Goal: Navigation & Orientation: Find specific page/section

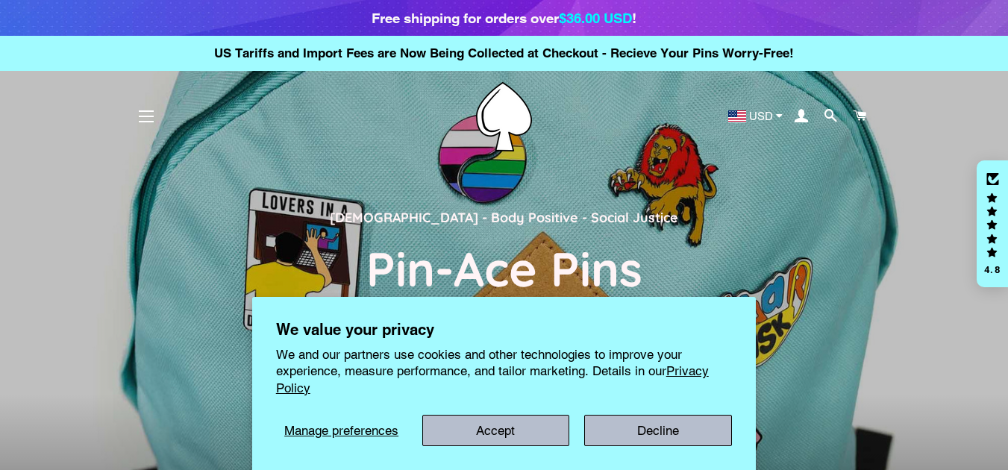
click at [135, 117] on button "Site navigation" at bounding box center [146, 116] width 37 height 37
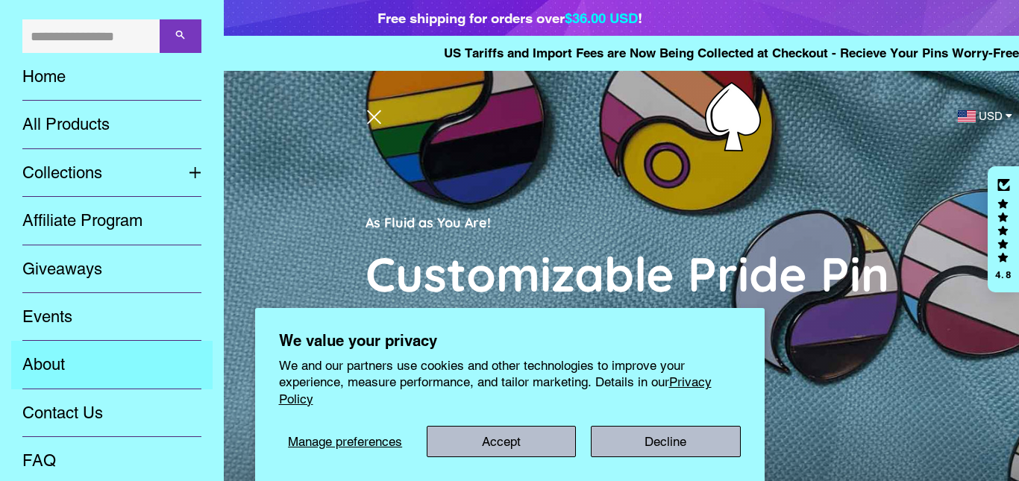
click at [42, 370] on link "About" at bounding box center [111, 365] width 201 height 48
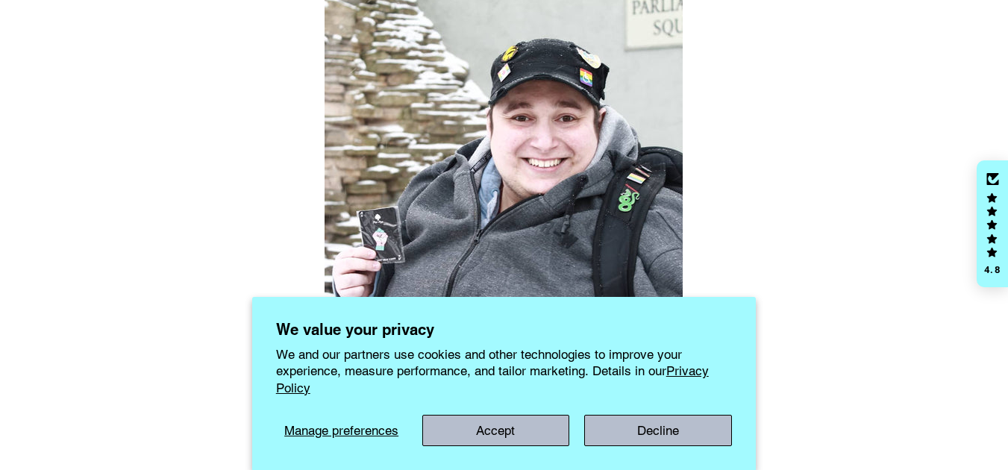
scroll to position [373, 0]
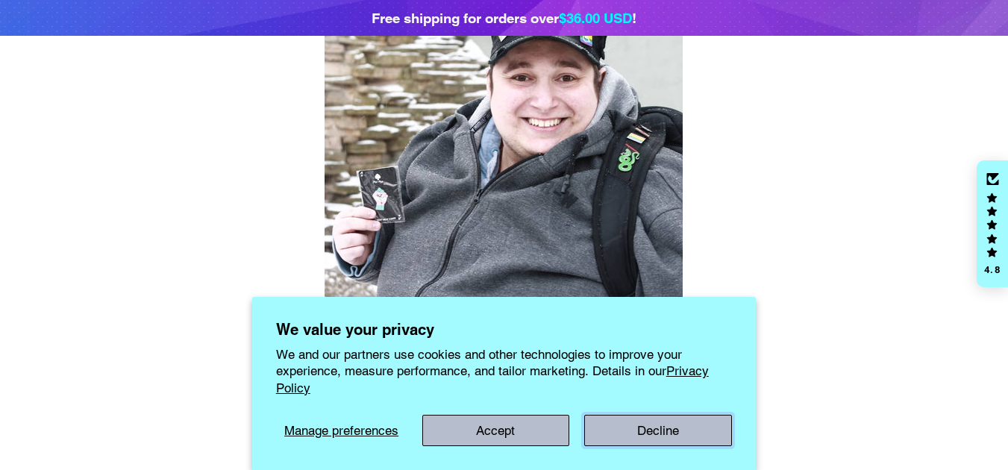
click at [634, 434] on button "Decline" at bounding box center [658, 430] width 148 height 31
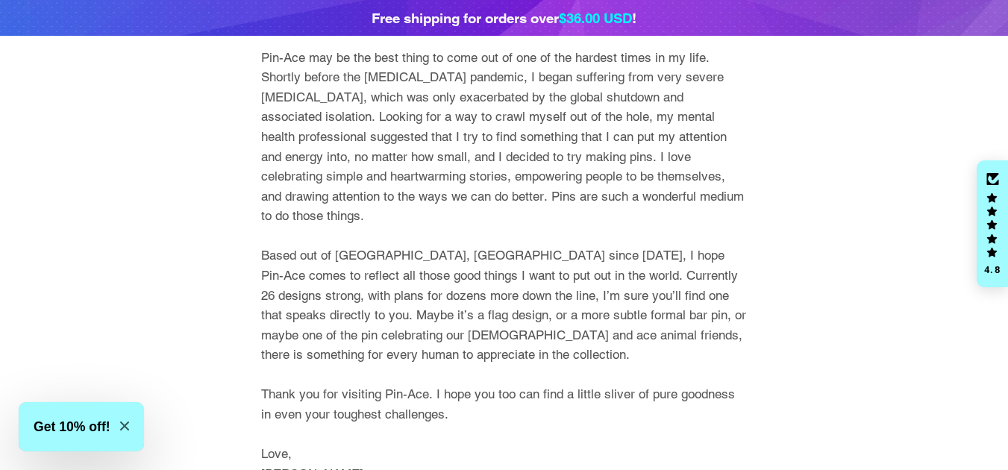
scroll to position [671, 0]
